Goal: Task Accomplishment & Management: Complete application form

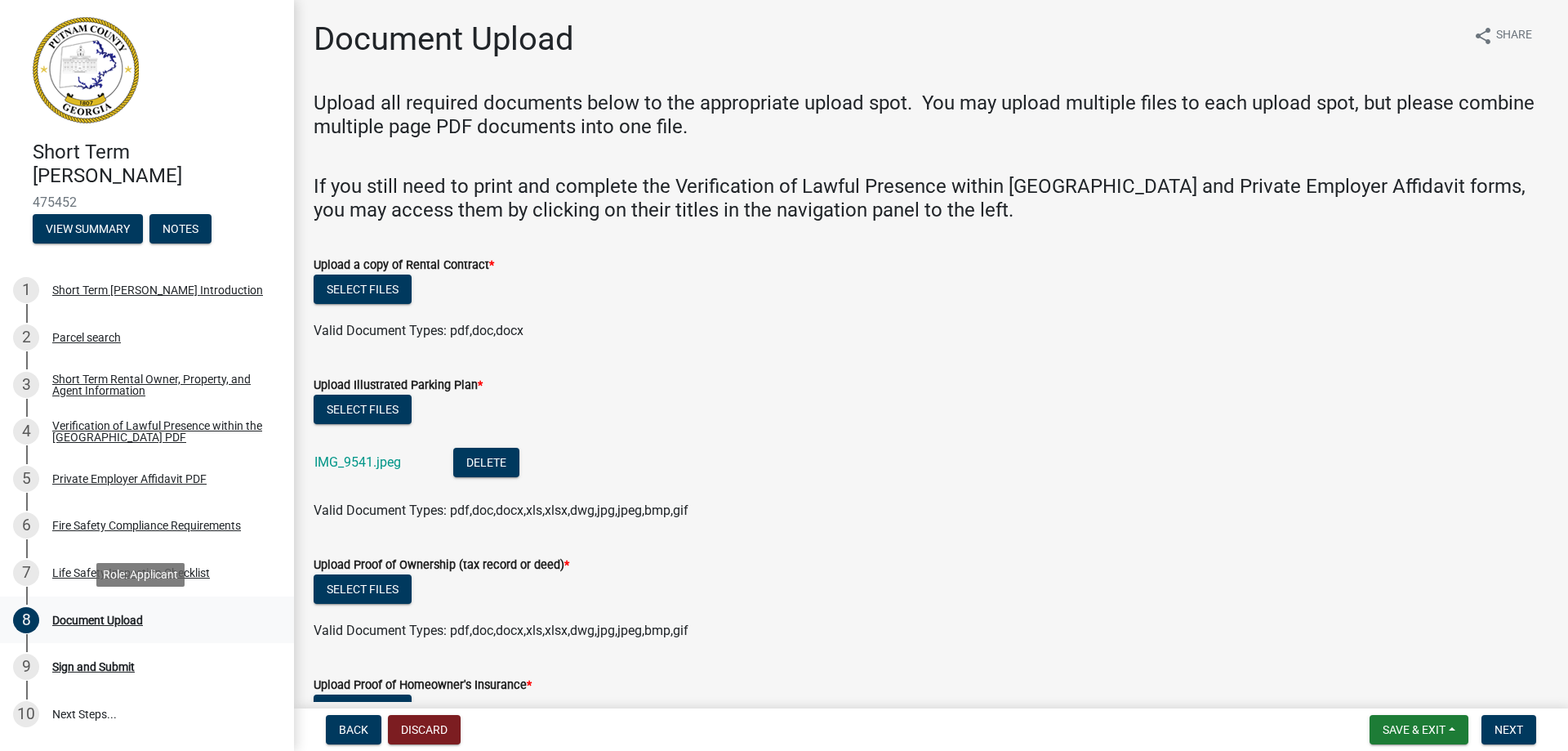
click at [122, 616] on div "Document Upload" at bounding box center [97, 620] width 91 height 12
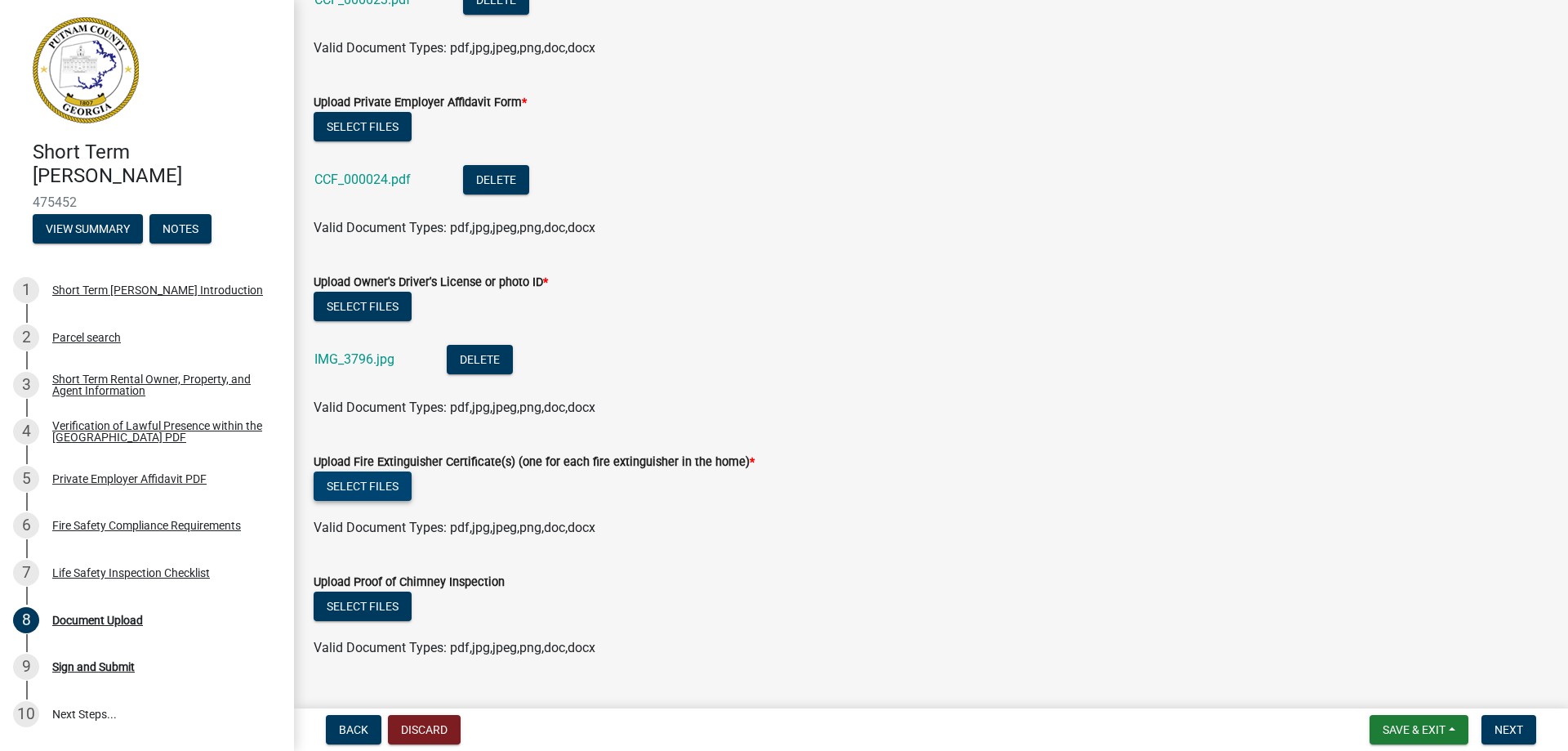
scroll to position [1062, 0]
click at [1394, 730] on span "Save & Exit" at bounding box center [1415, 730] width 63 height 13
click at [1417, 699] on button "Save & Exit" at bounding box center [1403, 687] width 131 height 39
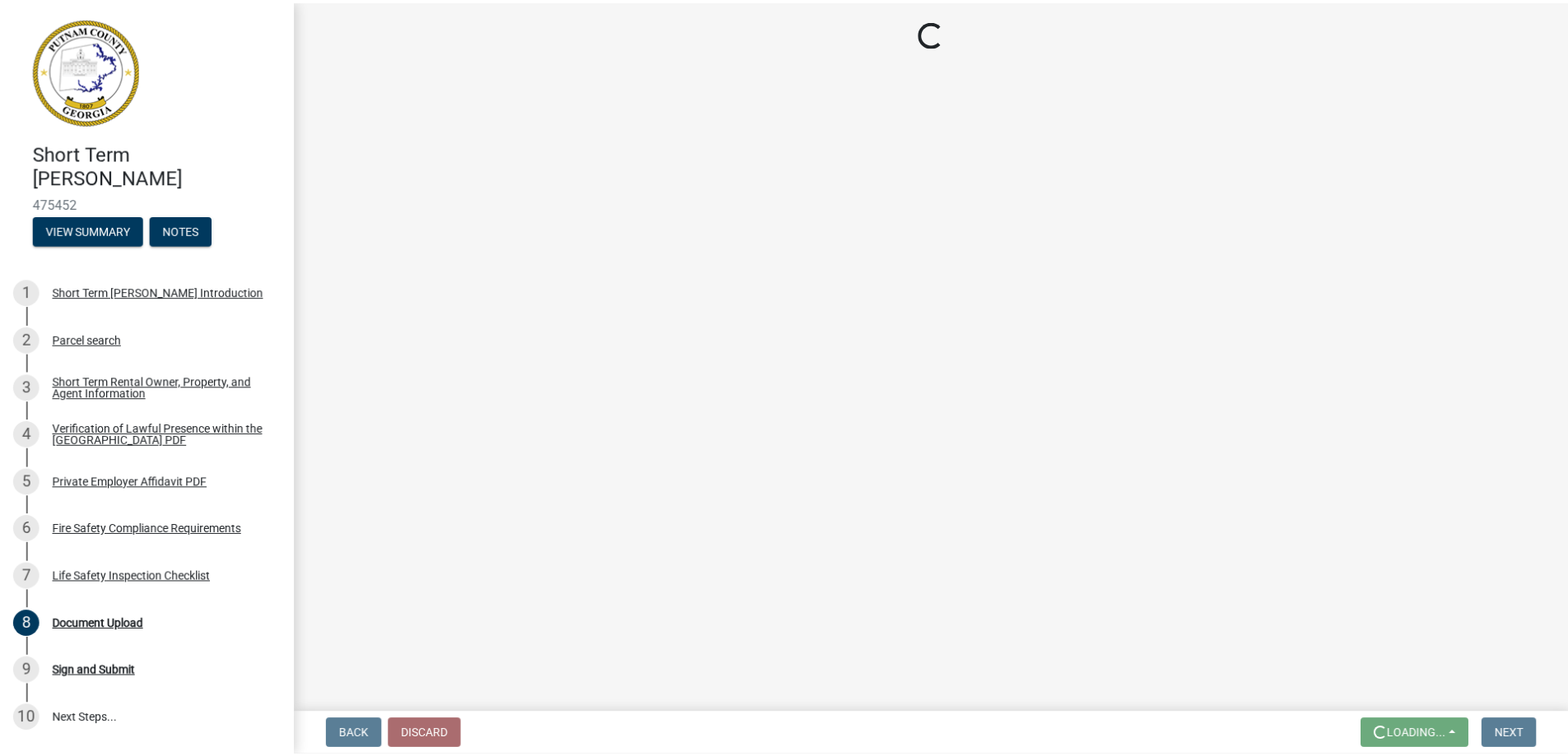
scroll to position [0, 0]
